Goal: Task Accomplishment & Management: Manage account settings

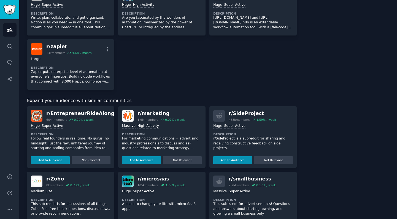
scroll to position [235, 0]
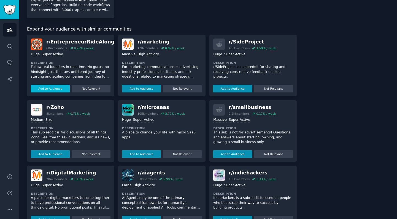
click at [42, 85] on button "Add to Audience" at bounding box center [50, 89] width 39 height 8
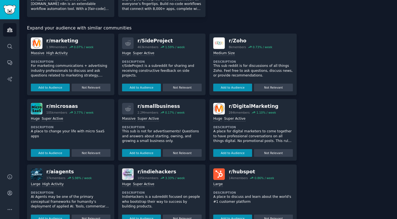
scroll to position [248, 0]
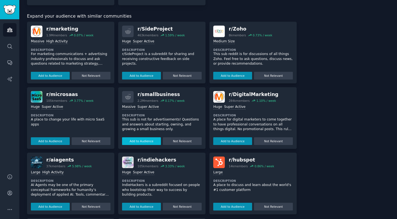
click at [141, 139] on button "Add to Audience" at bounding box center [141, 141] width 39 height 8
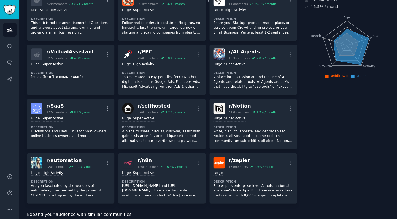
scroll to position [0, 0]
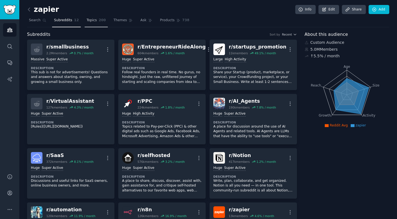
click at [90, 22] on span "Topics" at bounding box center [92, 20] width 10 height 5
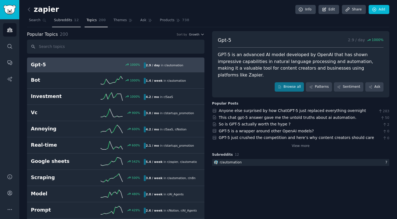
click at [60, 23] on link "Subreddits 12" at bounding box center [66, 21] width 29 height 11
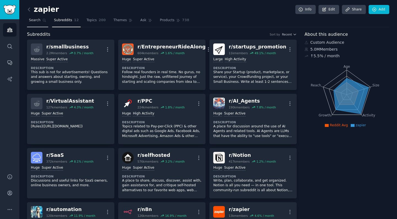
click at [39, 20] on span "Search" at bounding box center [35, 20] width 12 height 5
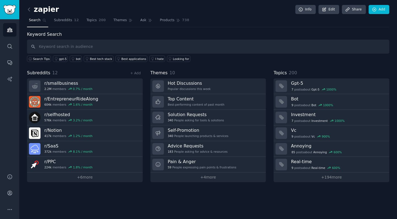
click at [39, 7] on h2 "zapier" at bounding box center [43, 9] width 32 height 9
click at [29, 10] on icon at bounding box center [29, 10] width 6 height 6
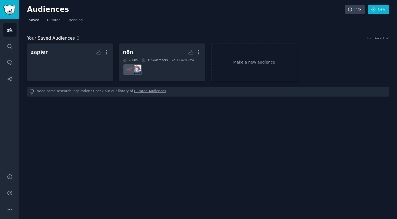
click at [29, 10] on h2 "Audiences" at bounding box center [186, 9] width 318 height 9
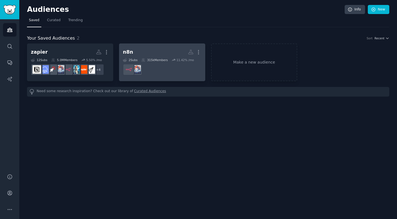
click at [197, 75] on dd "r/n8n" at bounding box center [162, 69] width 79 height 15
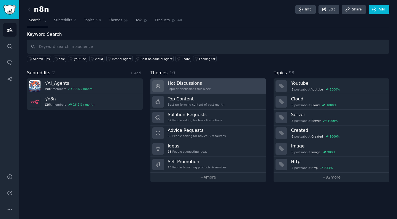
click at [194, 82] on h3 "Hot Discussions" at bounding box center [189, 83] width 43 height 6
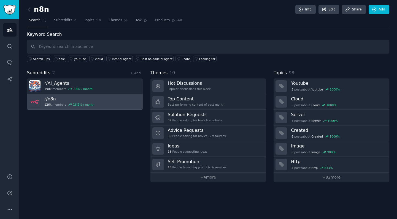
click at [107, 104] on link "r/ n8n 126k members 16.9 % / month" at bounding box center [85, 102] width 116 height 16
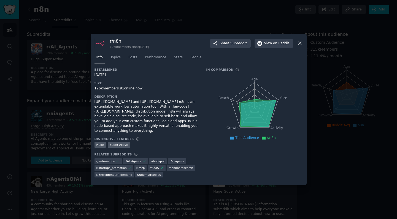
drag, startPoint x: 96, startPoint y: 89, endPoint x: 147, endPoint y: 89, distance: 50.7
click at [147, 89] on div "126k members, 91 online now" at bounding box center [147, 88] width 104 height 5
click at [298, 44] on icon at bounding box center [300, 44] width 6 height 6
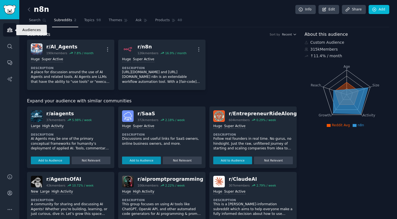
click at [13, 32] on link "Audiences" at bounding box center [10, 30] width 14 height 14
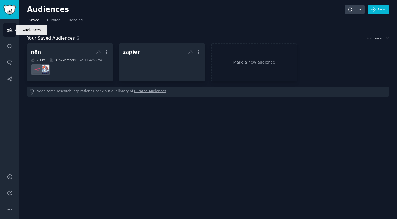
click at [12, 8] on img "Sidebar" at bounding box center [9, 10] width 13 height 10
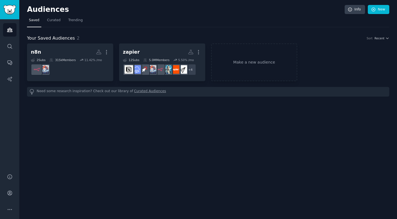
click at [12, 8] on img "Sidebar" at bounding box center [9, 10] width 13 height 10
click at [375, 12] on link "New" at bounding box center [378, 9] width 21 height 9
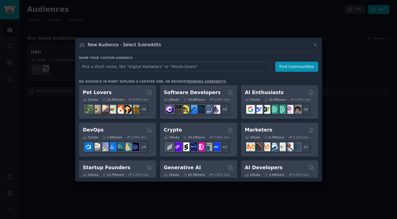
click at [112, 66] on input "text" at bounding box center [175, 67] width 192 height 10
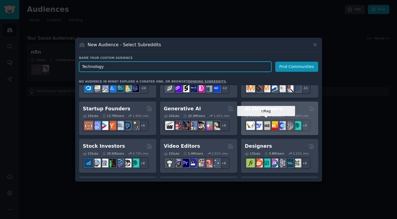
scroll to position [58, 0]
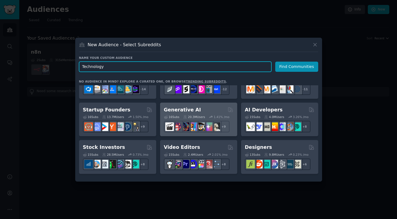
type input "Technology"
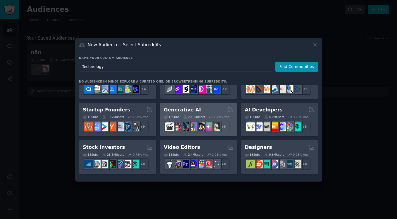
click at [209, 115] on div "16 Sub s 20.3M Users 1.41 % /mo" at bounding box center [198, 117] width 69 height 4
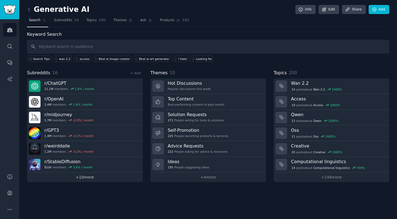
click at [93, 180] on link "+ 10 more" at bounding box center [85, 178] width 116 height 10
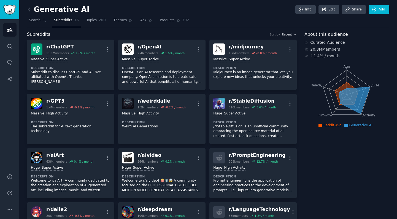
click at [30, 10] on icon at bounding box center [29, 10] width 6 height 6
click at [7, 34] on link "Audiences" at bounding box center [10, 30] width 14 height 14
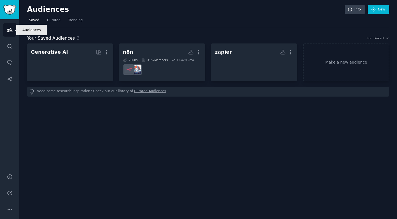
click at [10, 8] on img "Sidebar" at bounding box center [9, 10] width 13 height 10
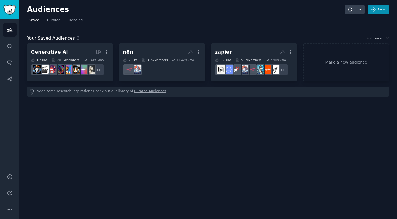
click at [382, 11] on link "New" at bounding box center [378, 9] width 21 height 9
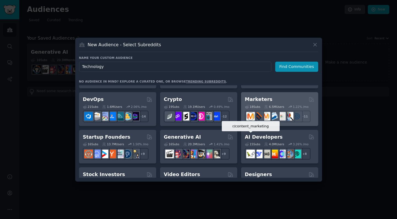
scroll to position [45, 0]
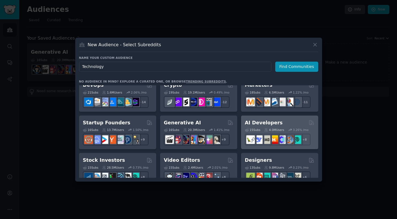
type input "Technology"
click at [296, 124] on div "AI Developers" at bounding box center [279, 123] width 69 height 7
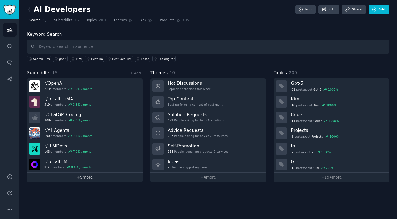
click at [83, 176] on link "+ 9 more" at bounding box center [85, 178] width 116 height 10
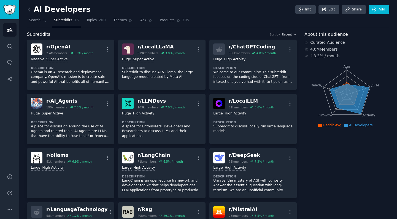
click at [28, 10] on icon at bounding box center [29, 10] width 6 height 6
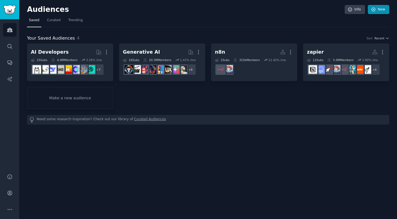
click at [381, 12] on link "New" at bounding box center [378, 9] width 21 height 9
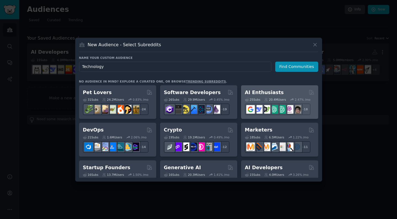
type input "Technology"
click at [288, 91] on div "AI Enthusiasts" at bounding box center [279, 92] width 69 height 7
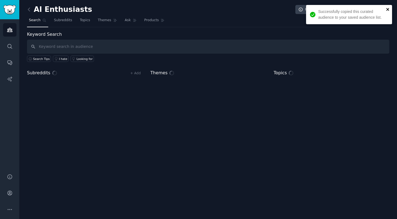
click at [387, 11] on icon "close" at bounding box center [388, 9] width 4 height 4
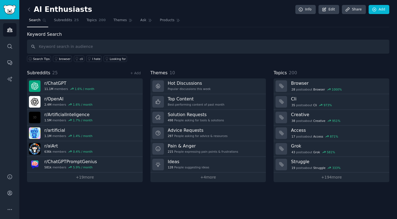
click at [385, 12] on link "Add" at bounding box center [379, 9] width 21 height 9
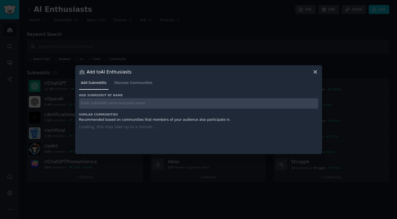
click at [142, 102] on input "text" at bounding box center [198, 103] width 239 height 11
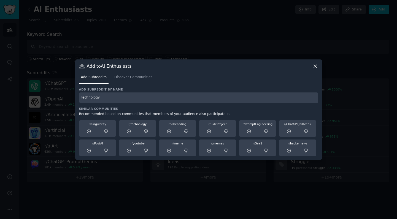
type input "Technology"
click at [315, 65] on icon at bounding box center [315, 66] width 6 height 6
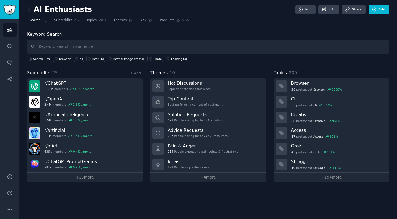
click at [15, 14] on img "Sidebar" at bounding box center [9, 10] width 13 height 10
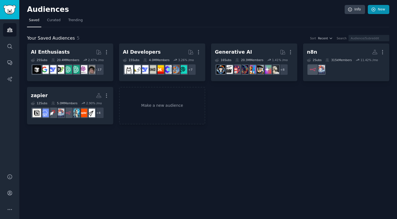
click at [380, 12] on link "New" at bounding box center [378, 9] width 21 height 9
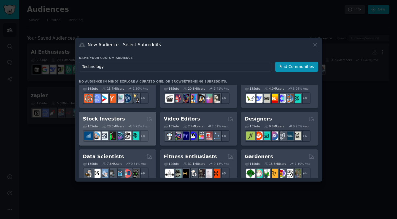
scroll to position [119, 0]
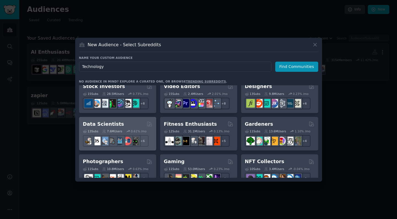
type input "Technology"
click at [134, 126] on div "Data Scientists" at bounding box center [117, 124] width 69 height 7
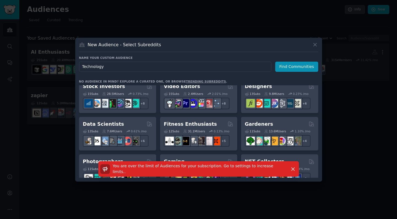
click at [316, 44] on icon at bounding box center [315, 44] width 3 height 3
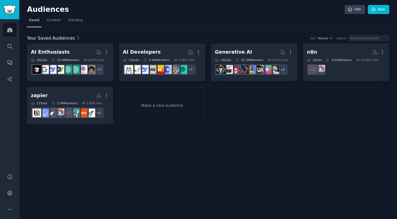
click at [232, 139] on div "Audiences Info New Saved Curated Trending Your Saved Audiences 5 Sort Recent Se…" at bounding box center [208, 109] width 378 height 219
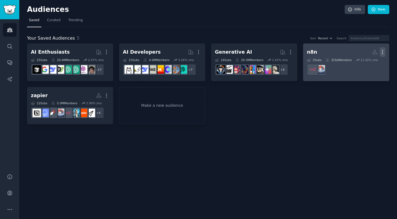
click at [383, 51] on icon "button" at bounding box center [382, 52] width 1 height 4
click at [369, 62] on p "Delete" at bounding box center [367, 64] width 13 height 6
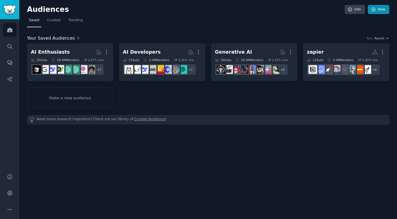
click at [377, 12] on link "New" at bounding box center [378, 9] width 21 height 9
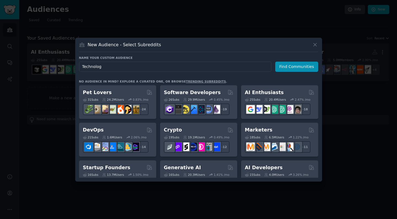
type input "Technology"
click at [298, 67] on button "Find Communities" at bounding box center [296, 67] width 43 height 10
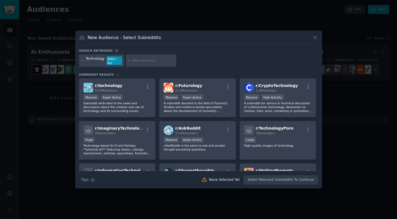
click at [316, 39] on icon at bounding box center [315, 37] width 3 height 3
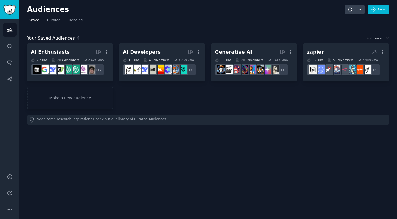
click at [11, 12] on img "Sidebar" at bounding box center [9, 10] width 13 height 10
click at [386, 14] on link "New" at bounding box center [378, 9] width 21 height 9
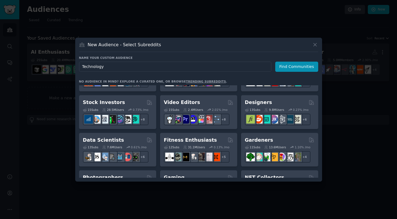
scroll to position [129, 0]
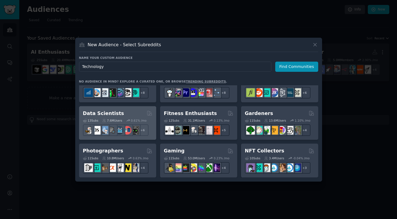
type input "Technology"
click at [141, 115] on div "Data Scientists" at bounding box center [117, 113] width 69 height 7
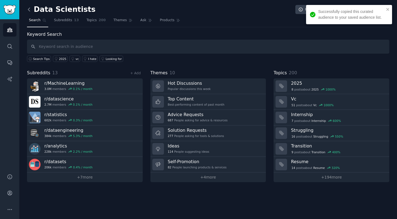
click at [29, 7] on icon at bounding box center [29, 10] width 6 height 6
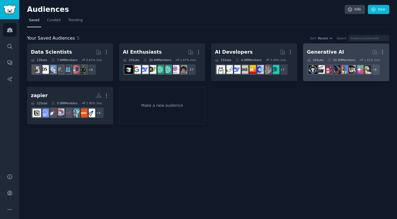
click at [311, 78] on link "Generative AI More 16 Sub s 20.3M Members 1.41 % /mo r/aiArt + 8" at bounding box center [346, 63] width 86 height 38
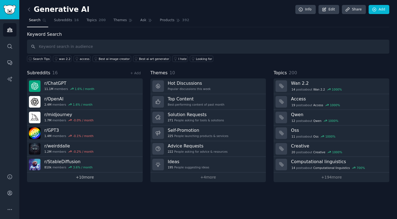
click at [88, 177] on link "+ 10 more" at bounding box center [85, 178] width 116 height 10
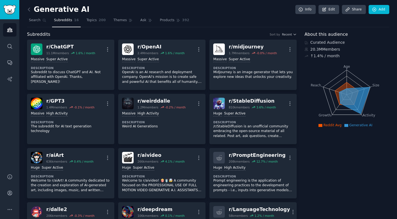
click at [14, 13] on img "Sidebar" at bounding box center [9, 10] width 13 height 10
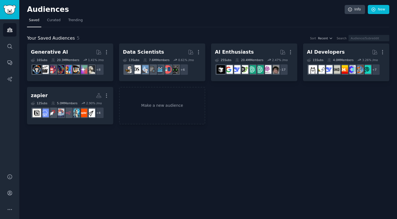
click at [17, 13] on link "Sidebar" at bounding box center [9, 9] width 19 height 19
